Goal: Information Seeking & Learning: Compare options

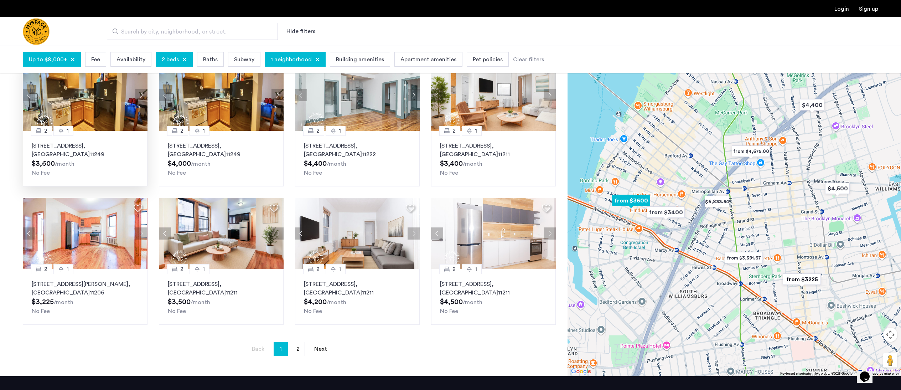
scroll to position [208, 0]
click at [301, 348] on link "page 2" at bounding box center [298, 349] width 14 height 14
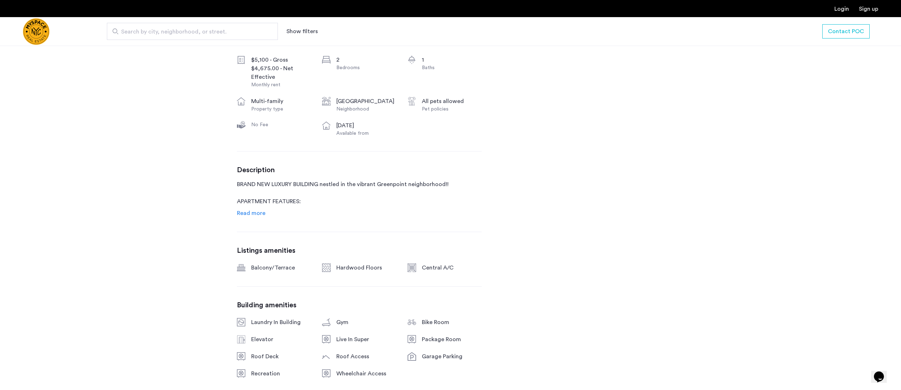
scroll to position [282, 0]
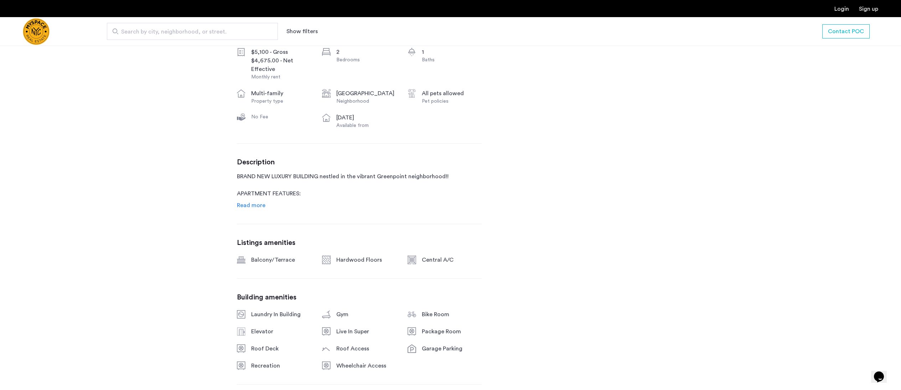
click at [242, 208] on span "Read more" at bounding box center [251, 205] width 29 height 6
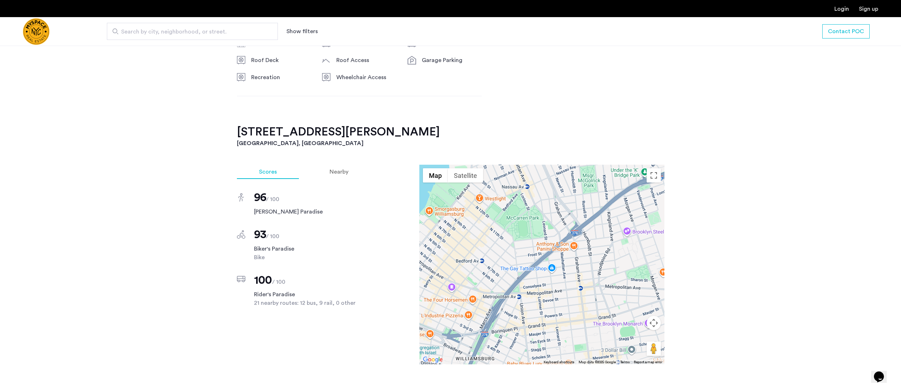
scroll to position [742, 0]
drag, startPoint x: 238, startPoint y: 134, endPoint x: 400, endPoint y: 137, distance: 162.1
click at [400, 137] on h2 "[STREET_ADDRESS][PERSON_NAME]" at bounding box center [451, 131] width 428 height 14
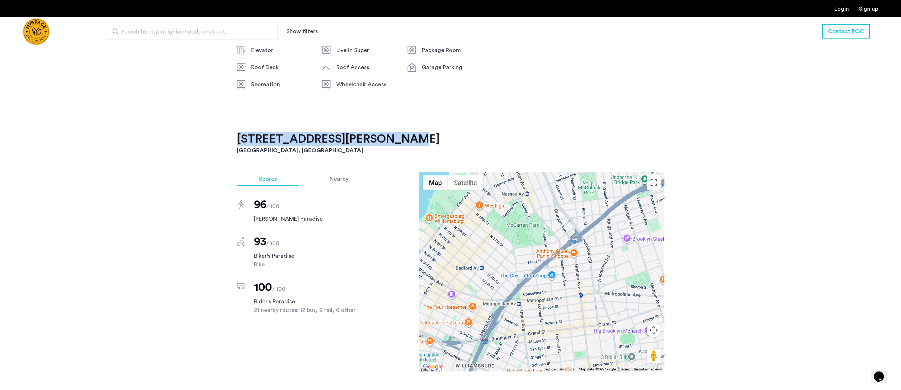
scroll to position [735, 0]
copy h2 "[STREET_ADDRESS][PERSON_NAME]"
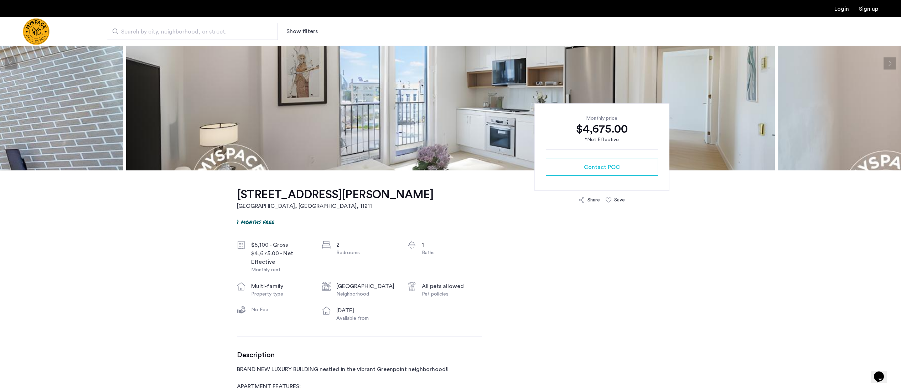
scroll to position [0, 0]
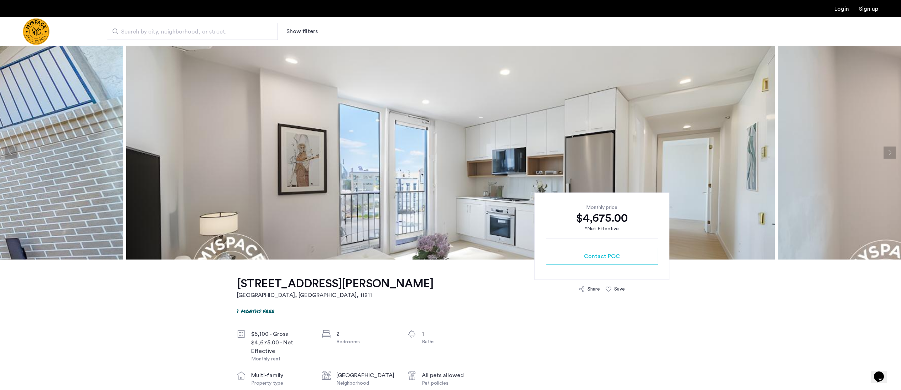
click at [374, 157] on img at bounding box center [450, 153] width 649 height 214
drag, startPoint x: 229, startPoint y: 282, endPoint x: 337, endPoint y: 284, distance: 108.7
copy h1 "280 Meeker Avenue"
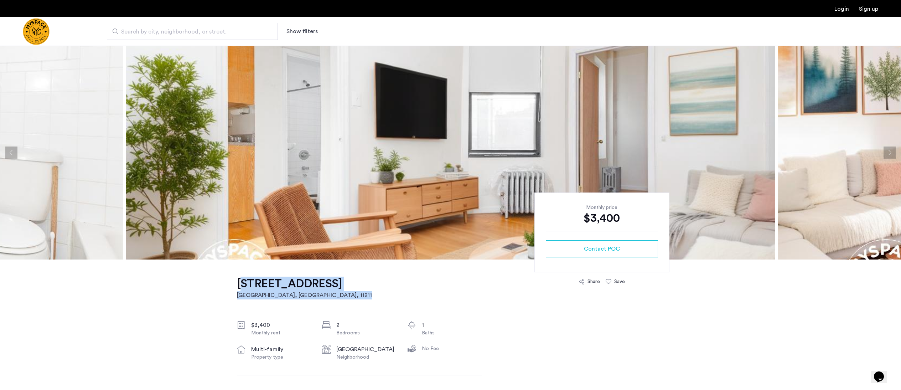
drag, startPoint x: 233, startPoint y: 284, endPoint x: 299, endPoint y: 294, distance: 66.4
copy link "244 Roebling St, Unit 21 Brooklyn, NY , 11211"
click at [441, 142] on img at bounding box center [450, 153] width 649 height 214
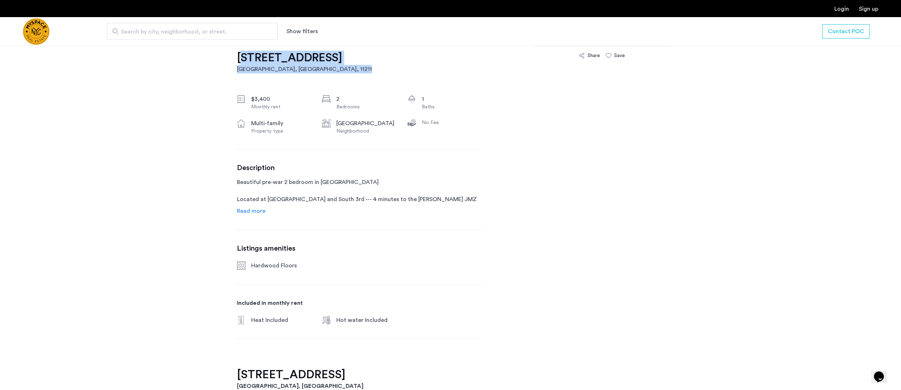
scroll to position [226, 0]
click at [250, 211] on span "Read more" at bounding box center [251, 211] width 29 height 6
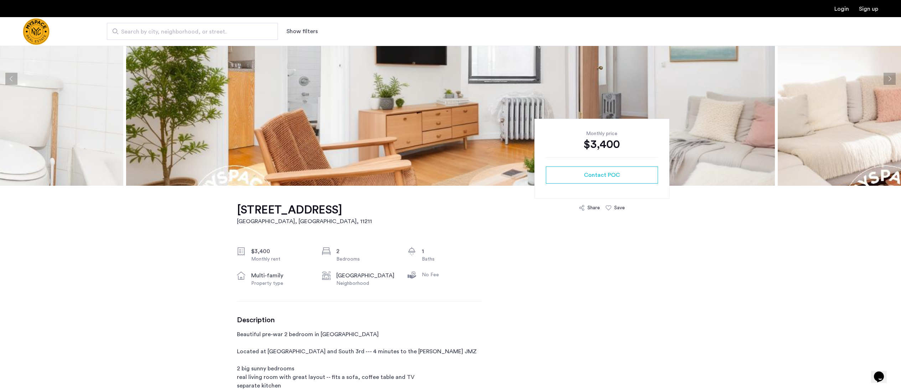
scroll to position [0, 0]
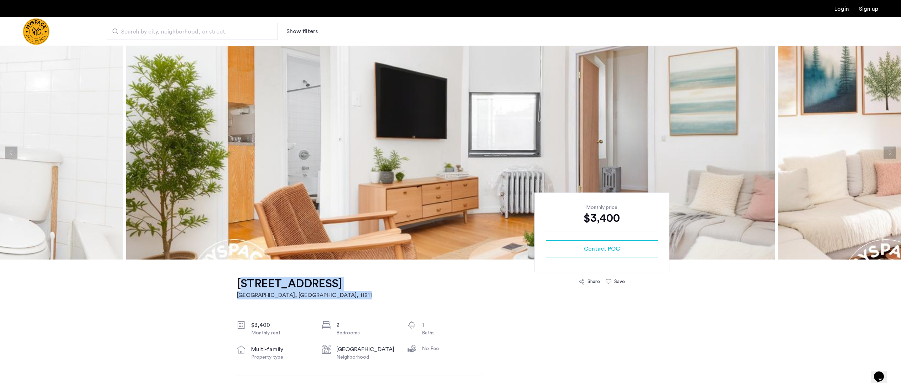
drag, startPoint x: 232, startPoint y: 282, endPoint x: 368, endPoint y: 280, distance: 136.1
copy link "244 Roebling St, Unit 21 Brooklyn, NY , 11211"
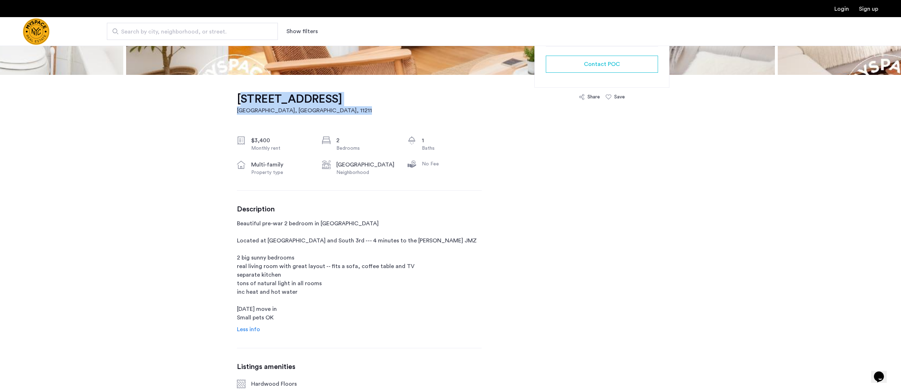
scroll to position [185, 0]
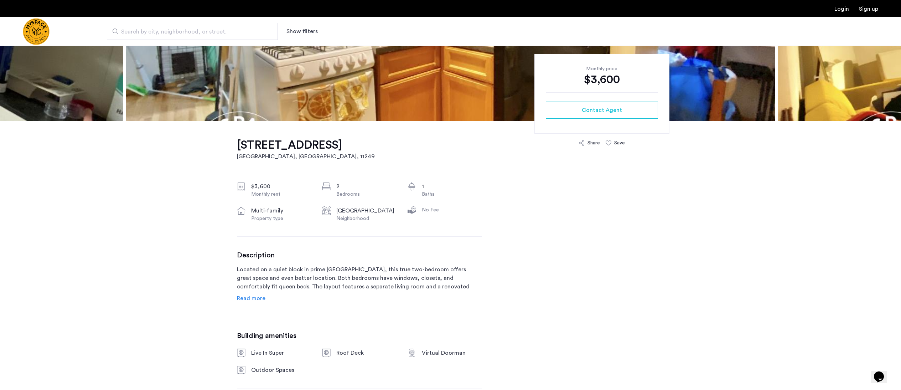
scroll to position [144, 0]
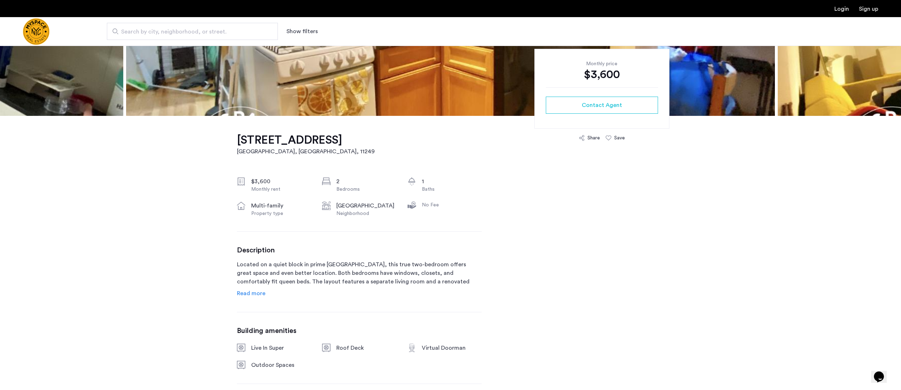
click at [247, 291] on span "Read more" at bounding box center [251, 293] width 29 height 6
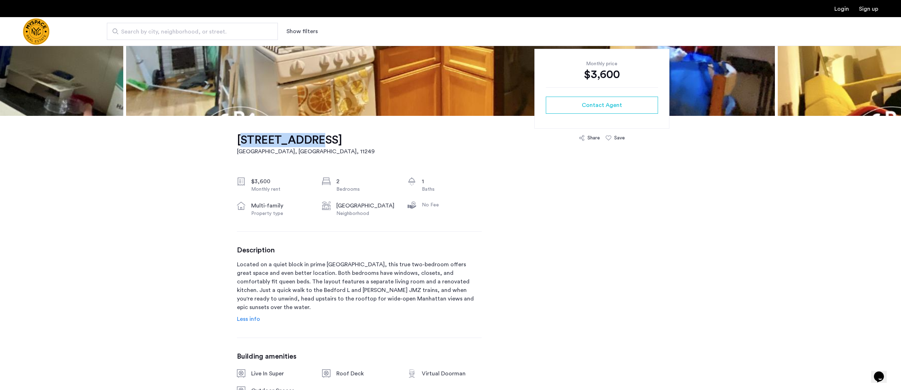
drag, startPoint x: 234, startPoint y: 141, endPoint x: 292, endPoint y: 136, distance: 58.3
copy h1 "117 S 4th St"
click at [244, 316] on span "Less info" at bounding box center [248, 319] width 23 height 6
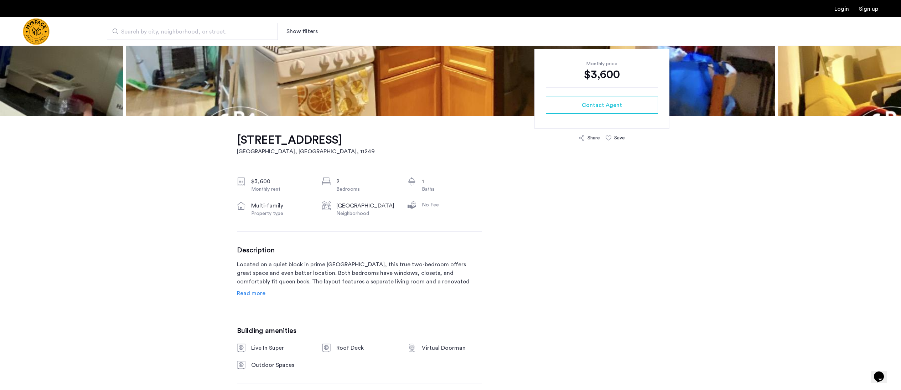
click at [249, 295] on span "Read more" at bounding box center [251, 293] width 29 height 6
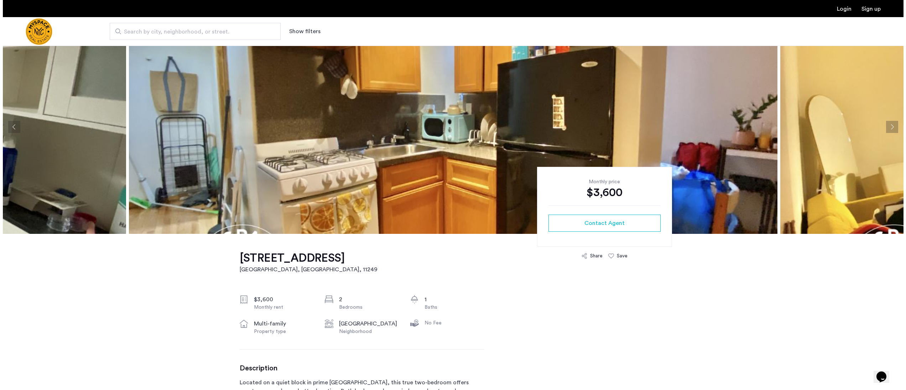
scroll to position [0, 0]
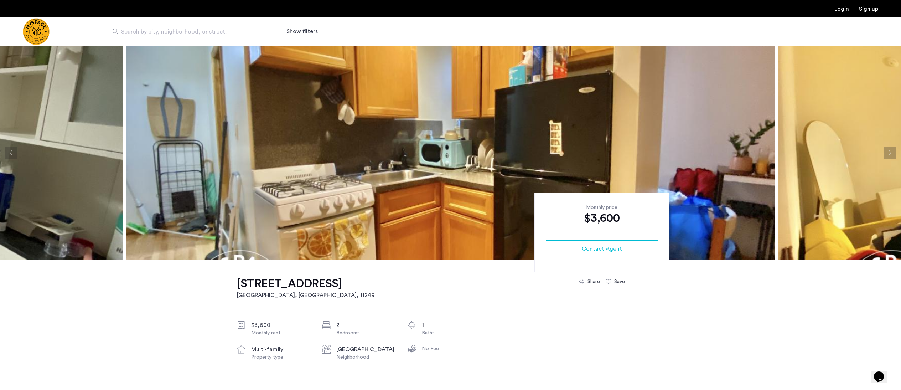
click at [169, 170] on img at bounding box center [450, 153] width 649 height 214
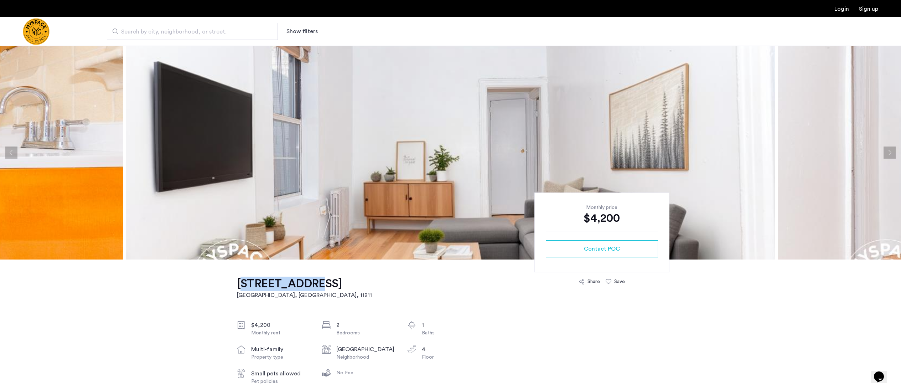
drag, startPoint x: 234, startPoint y: 284, endPoint x: 295, endPoint y: 282, distance: 61.7
copy h1 "[STREET_ADDRESS]"
click at [357, 141] on img at bounding box center [450, 153] width 649 height 214
